Goal: Transaction & Acquisition: Purchase product/service

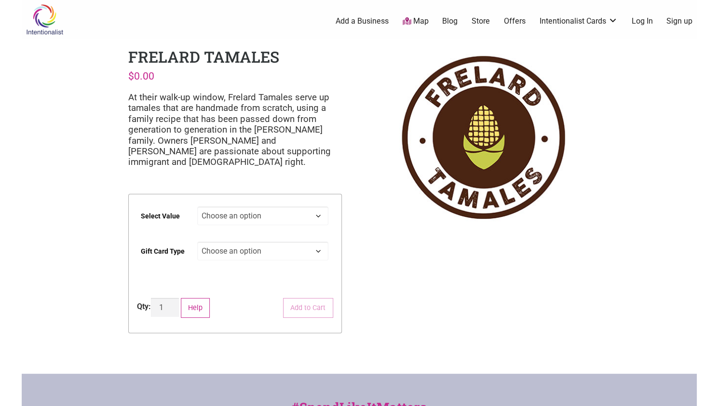
click at [240, 221] on select "Choose an option $25 $50 $100 $200 $500" at bounding box center [262, 215] width 131 height 19
click at [197, 206] on select "Choose an option $25 $50 $100 $200 $500" at bounding box center [262, 215] width 131 height 19
select select "$100"
click at [240, 252] on select "Choose an option Physical" at bounding box center [262, 251] width 131 height 19
select select "Physical"
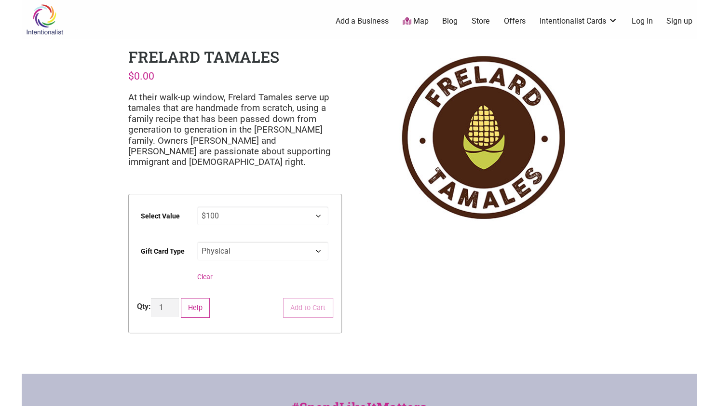
click at [197, 242] on select "Choose an option Physical" at bounding box center [262, 251] width 131 height 19
select select "$100"
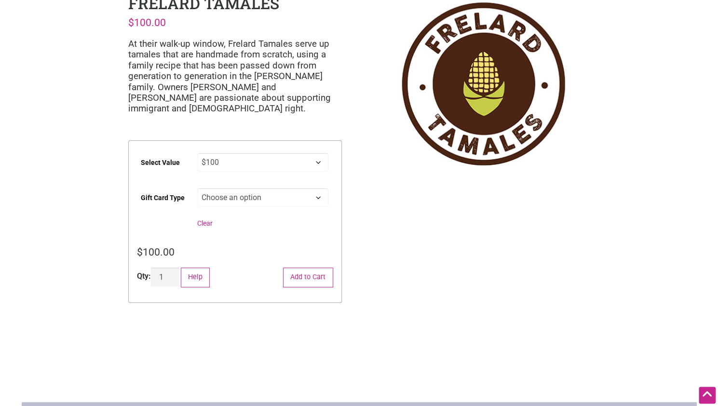
scroll to position [53, 0]
click at [254, 192] on select "Choose an option Physical" at bounding box center [262, 197] width 131 height 19
click at [349, 216] on div "Intentionalist Spend like it matters 0 Add a Business Map Blog Store Offers Int…" at bounding box center [359, 296] width 675 height 698
click at [312, 275] on button "Add to Cart" at bounding box center [308, 278] width 50 height 20
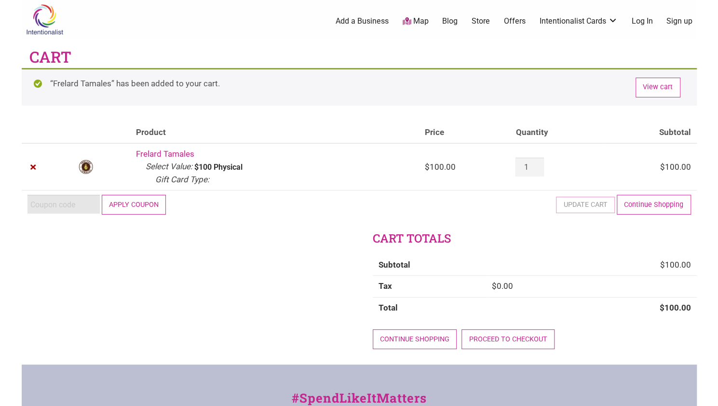
click at [83, 204] on input "Coupon:" at bounding box center [63, 204] width 72 height 19
type input "2025juntos"
click at [128, 205] on button "Apply coupon" at bounding box center [134, 205] width 65 height 20
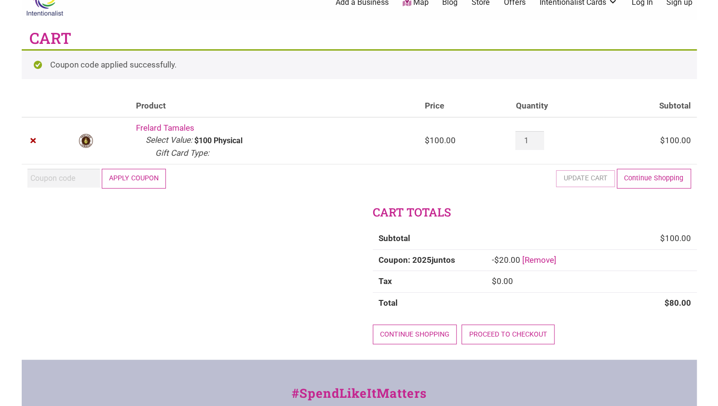
scroll to position [19, 0]
click at [505, 331] on link "Proceed to checkout" at bounding box center [507, 334] width 93 height 20
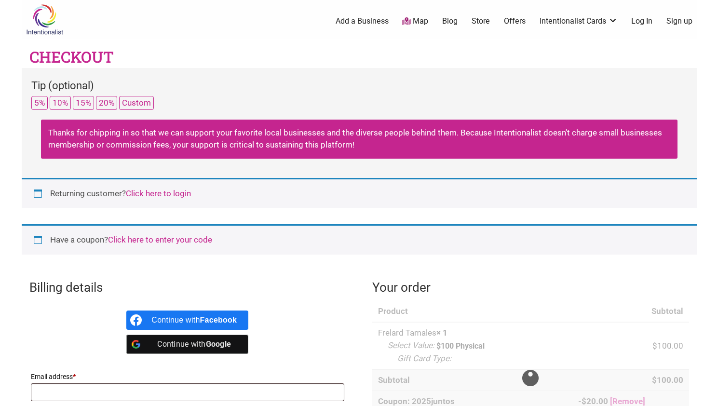
select select "WA"
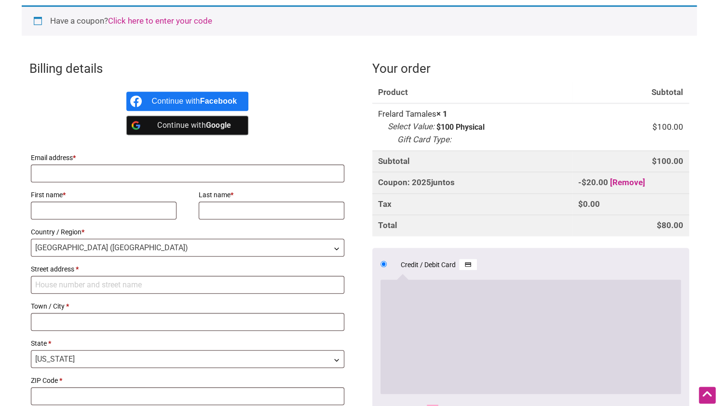
scroll to position [225, 0]
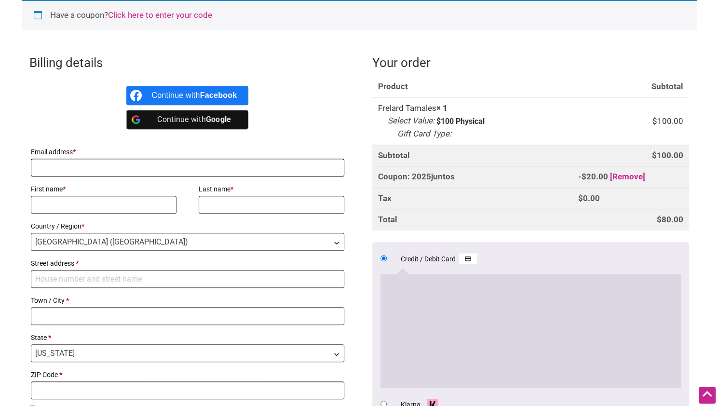
click at [314, 167] on input "Email address *" at bounding box center [188, 168] width 314 height 18
type input "[EMAIL_ADDRESS][PERSON_NAME][DOMAIN_NAME]"
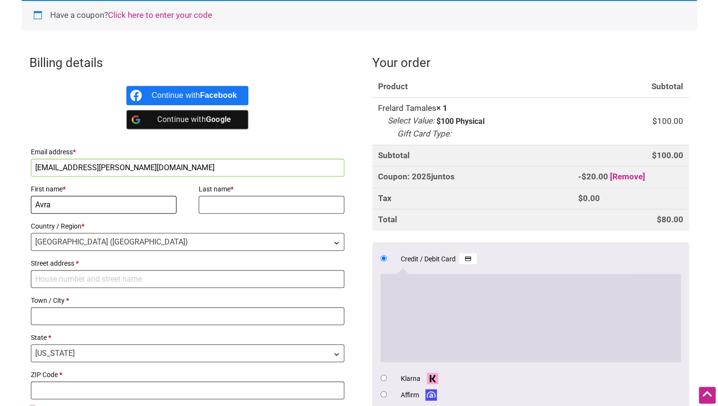
type input "Avra"
type input "[PERSON_NAME]"
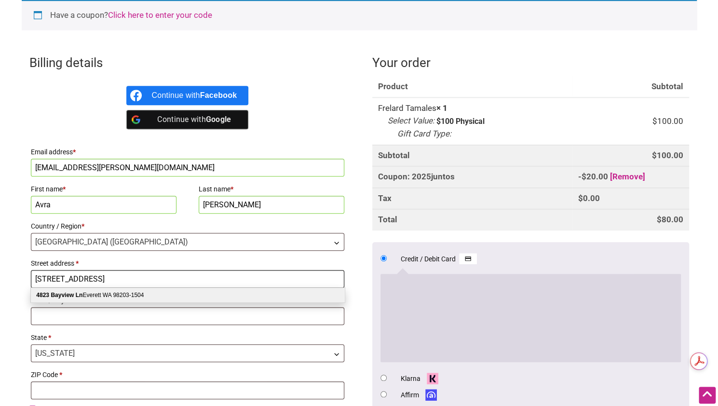
scroll to position [0, 0]
type input "[STREET_ADDRESS]"
click at [241, 296] on div "[STREET_ADDRESS]" at bounding box center [188, 295] width 314 height 14
select select "US"
type input "[PERSON_NAME]"
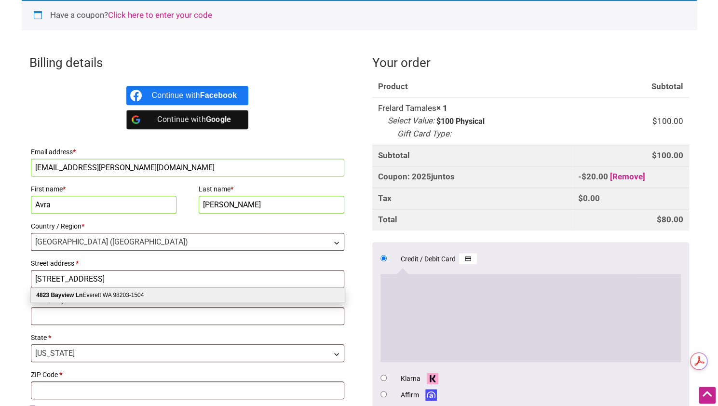
type input "98203-1504"
select select "WA"
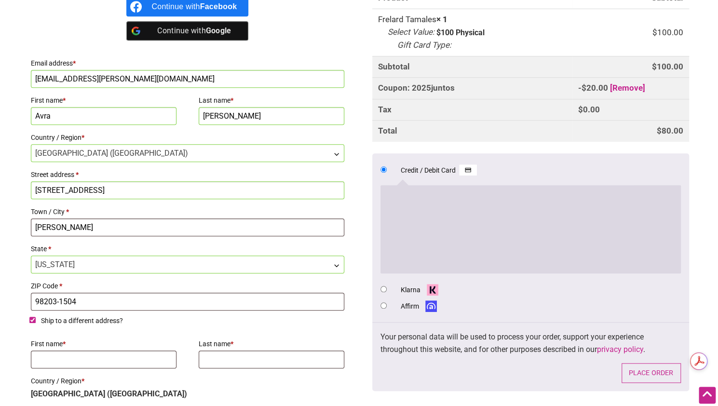
scroll to position [366, 0]
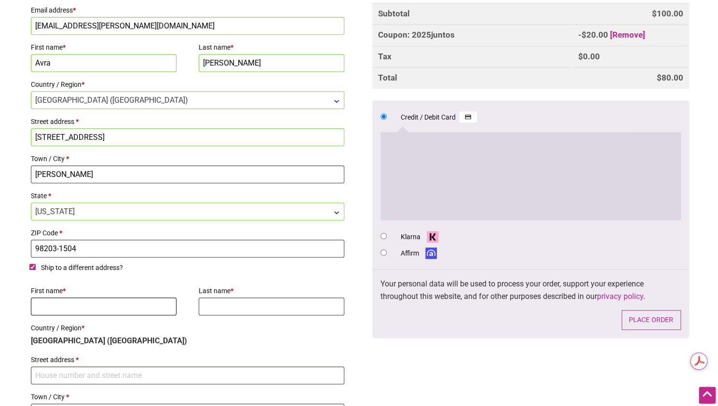
click at [59, 301] on input "First name *" at bounding box center [104, 306] width 146 height 18
type input "Avra"
click at [33, 265] on input "Ship to a different address?" at bounding box center [32, 267] width 6 height 6
checkbox input "false"
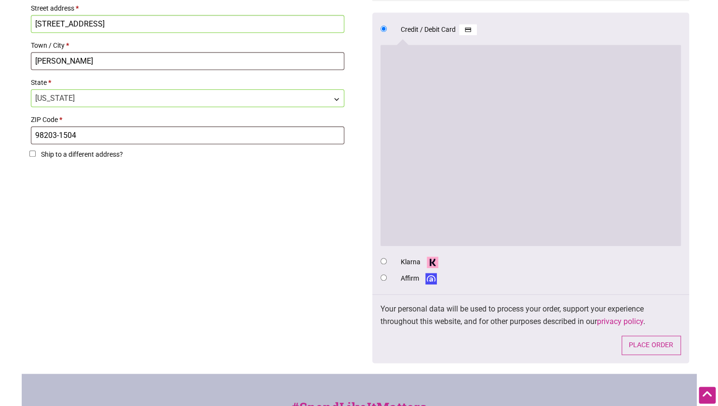
scroll to position [505, 0]
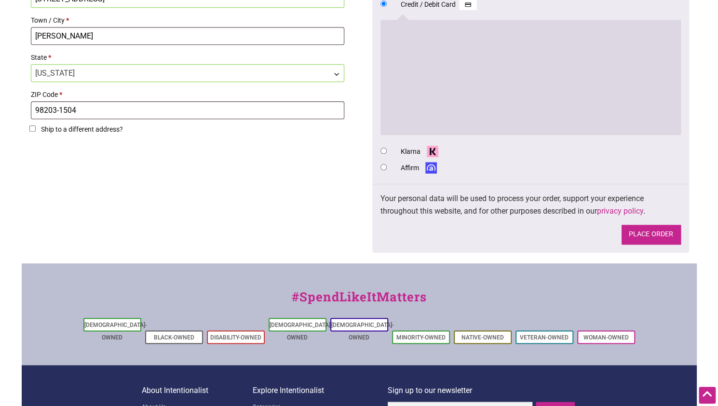
click at [642, 235] on button "Place order" at bounding box center [650, 235] width 59 height 20
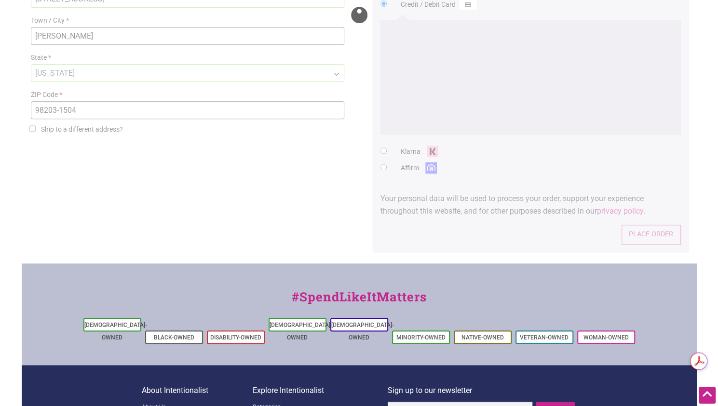
scroll to position [0, 0]
